Goal: Information Seeking & Learning: Learn about a topic

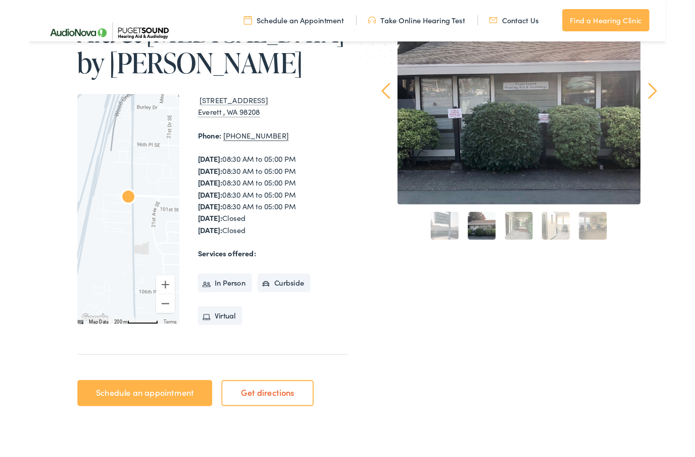
scroll to position [171, 0]
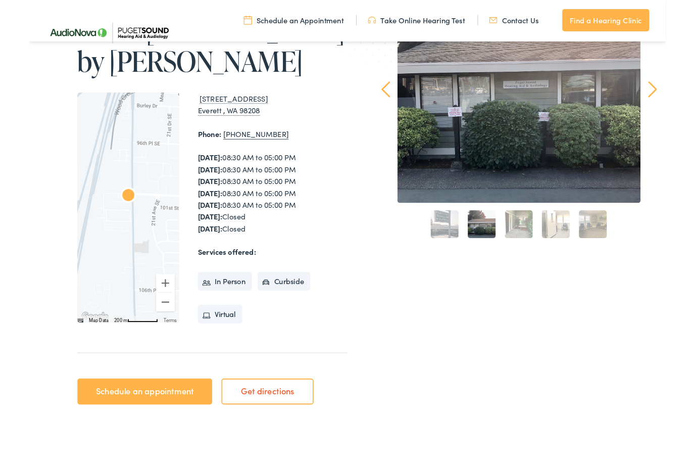
click at [242, 111] on div "1820 100th Pl SE, Suite A Everett , WA 98208" at bounding box center [265, 114] width 163 height 26
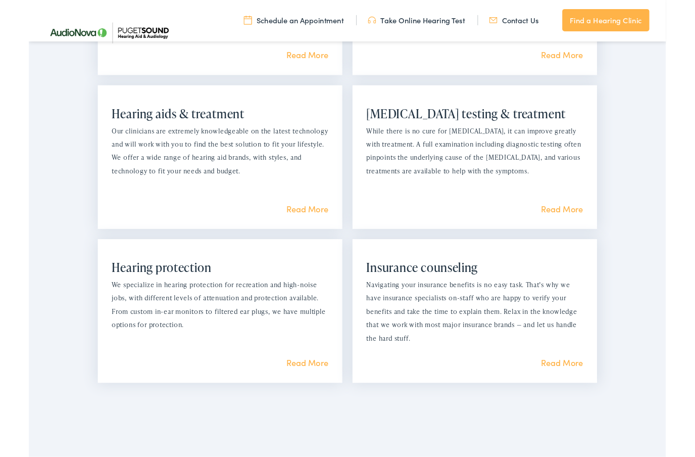
scroll to position [906, 0]
click at [316, 224] on link "Read More" at bounding box center [304, 227] width 46 height 13
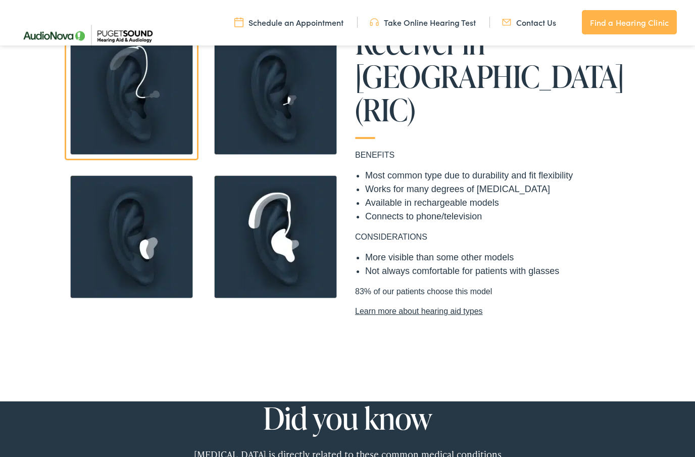
scroll to position [780, 0]
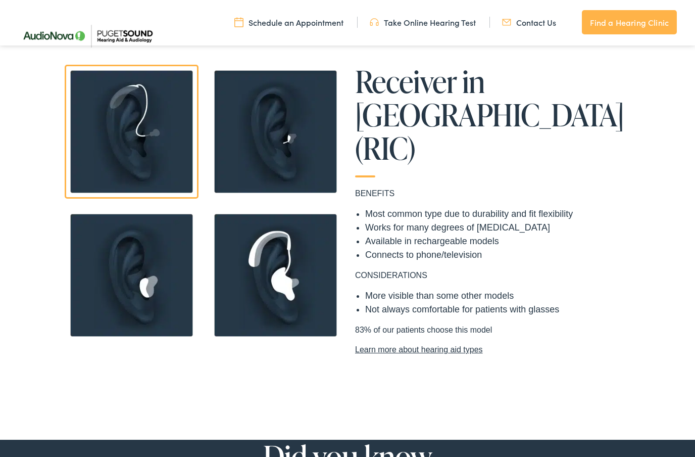
click at [140, 282] on img at bounding box center [132, 275] width 134 height 134
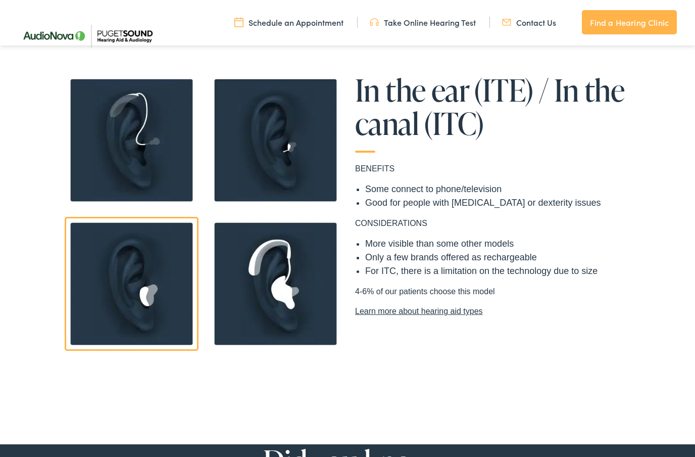
scroll to position [770, 0]
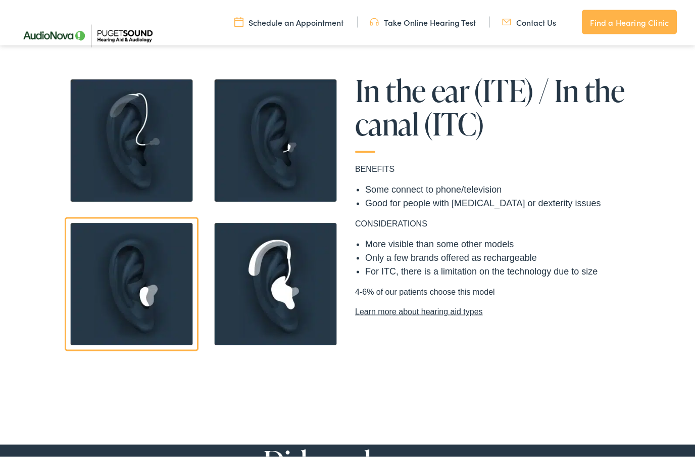
click at [133, 136] on img at bounding box center [132, 141] width 134 height 134
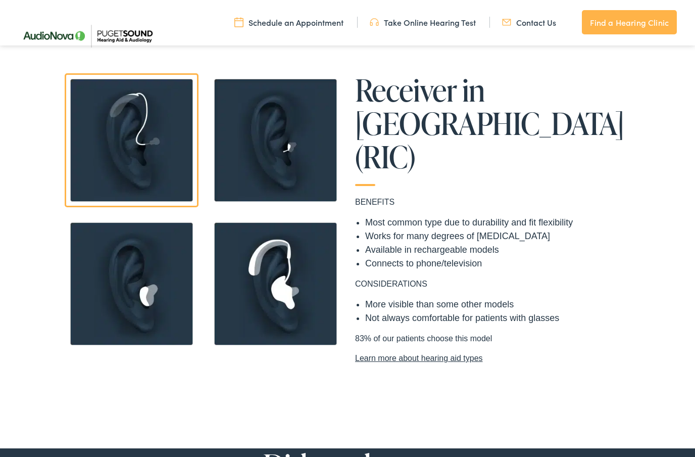
click at [253, 152] on img at bounding box center [276, 140] width 134 height 134
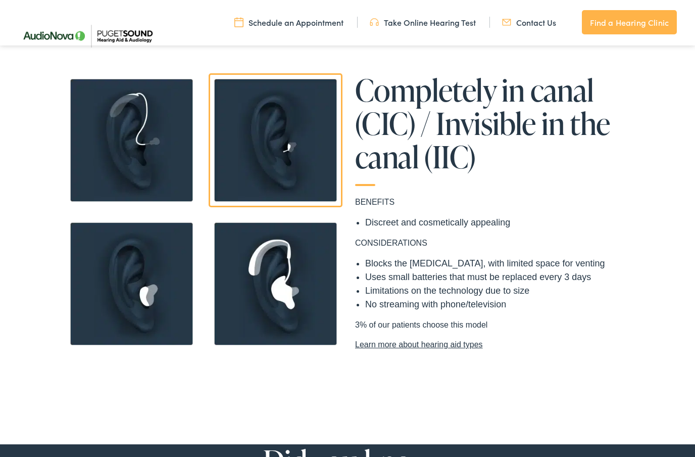
click at [141, 269] on img at bounding box center [132, 284] width 134 height 134
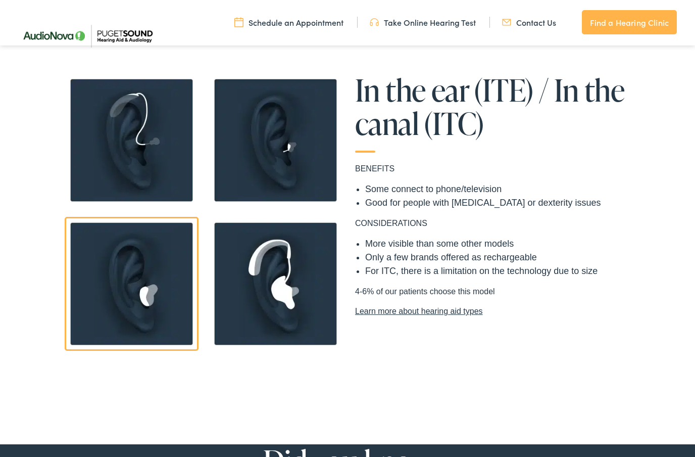
click at [139, 150] on img at bounding box center [132, 140] width 134 height 134
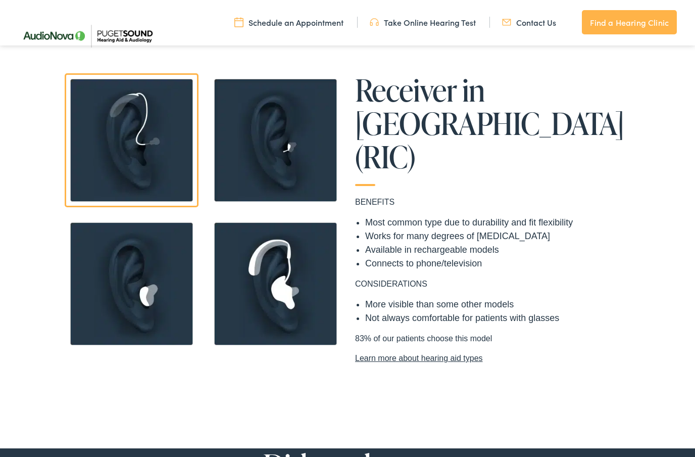
click at [238, 256] on img at bounding box center [276, 284] width 134 height 134
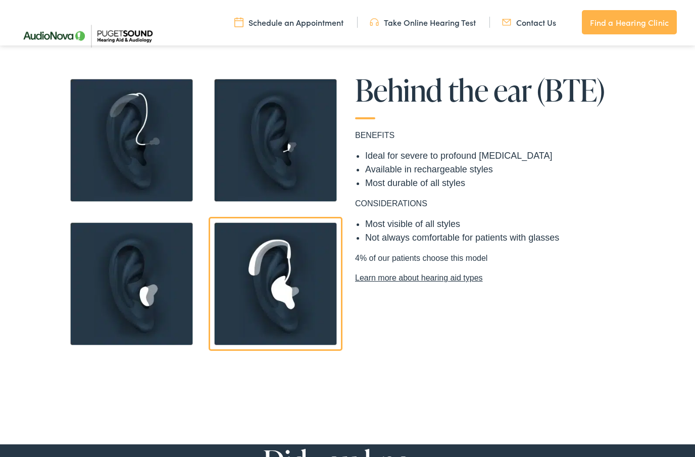
click at [128, 281] on img at bounding box center [132, 284] width 134 height 134
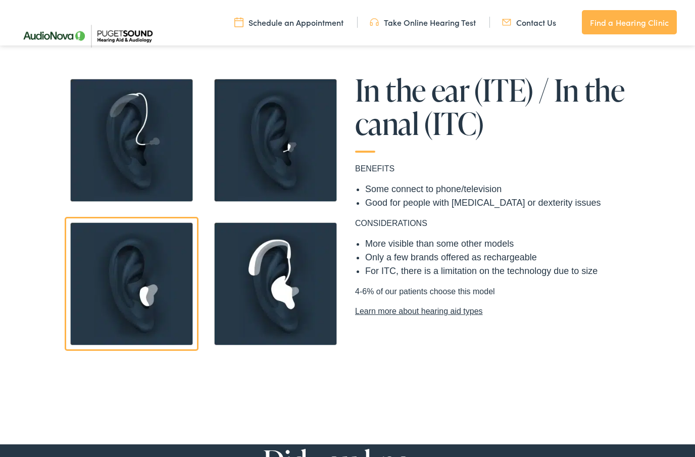
click at [141, 144] on img at bounding box center [132, 140] width 134 height 134
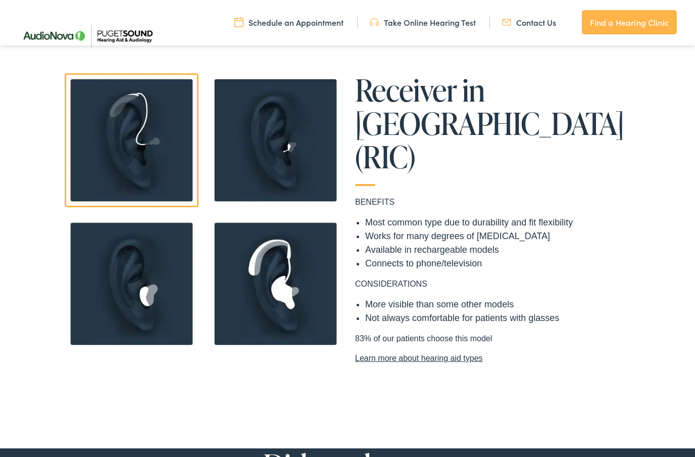
click at [122, 274] on img at bounding box center [132, 284] width 134 height 134
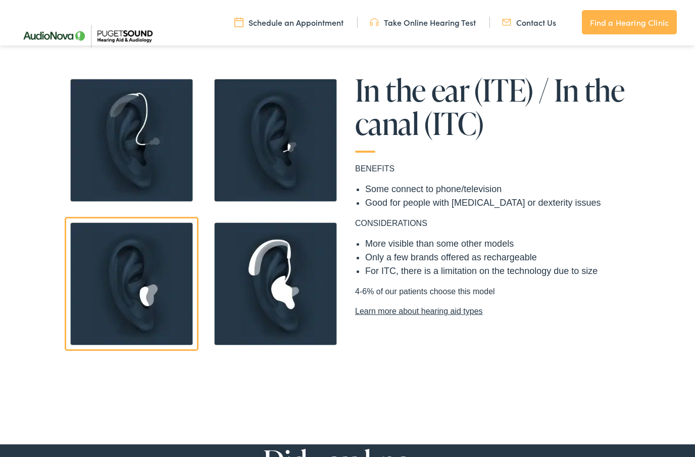
click at [264, 157] on img at bounding box center [276, 140] width 134 height 134
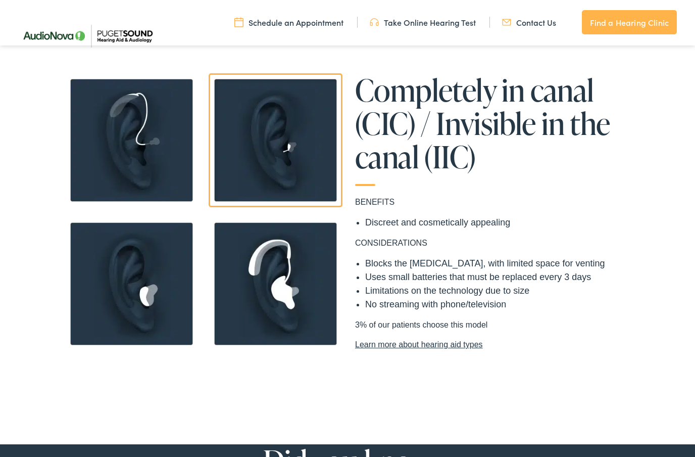
click at [255, 252] on img at bounding box center [276, 284] width 134 height 134
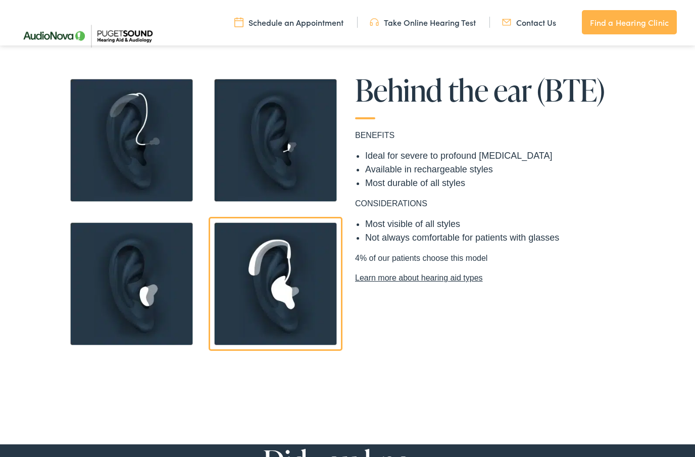
click at [150, 161] on img at bounding box center [132, 140] width 134 height 134
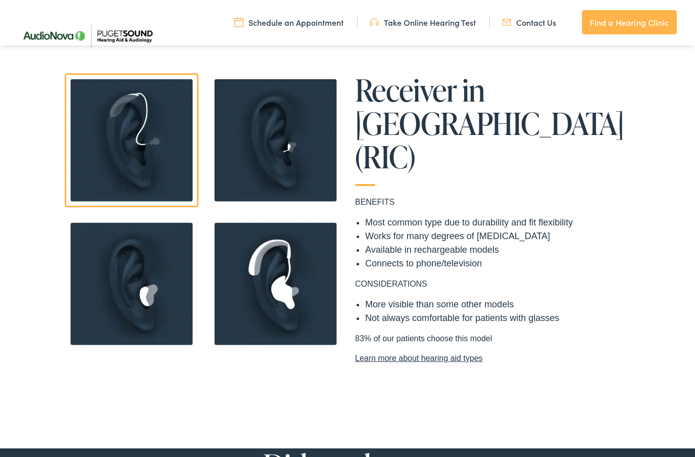
click at [135, 279] on img at bounding box center [132, 284] width 134 height 134
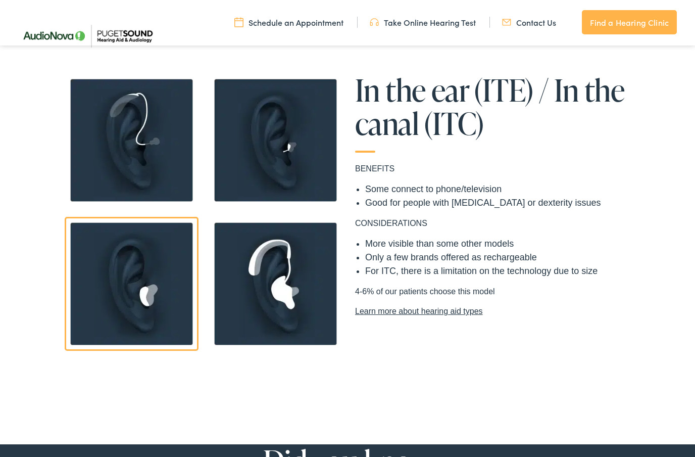
click at [130, 173] on img at bounding box center [132, 140] width 134 height 134
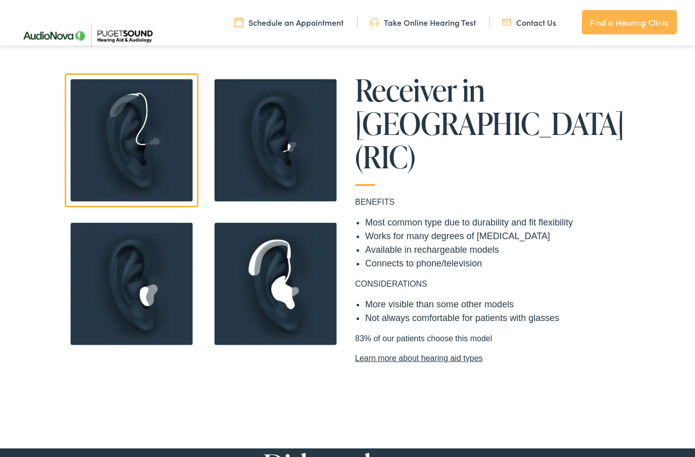
click at [146, 278] on img at bounding box center [132, 284] width 134 height 134
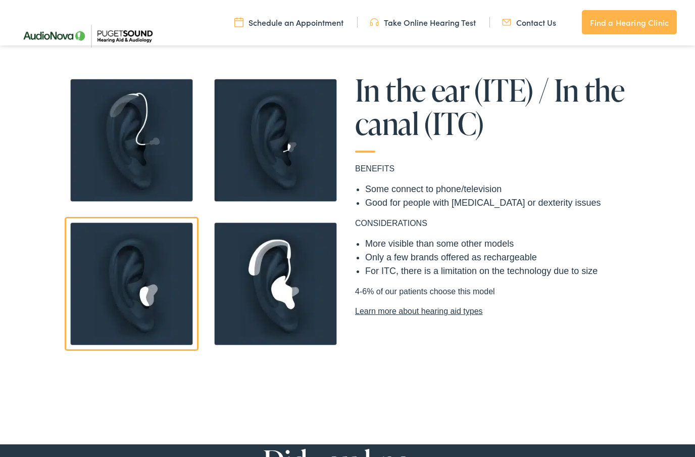
click at [475, 311] on link "Learn more about hearing aid types" at bounding box center [491, 311] width 273 height 12
click at [454, 311] on link "Learn more about hearing aid types" at bounding box center [491, 311] width 273 height 12
